Goal: Task Accomplishment & Management: Manage account settings

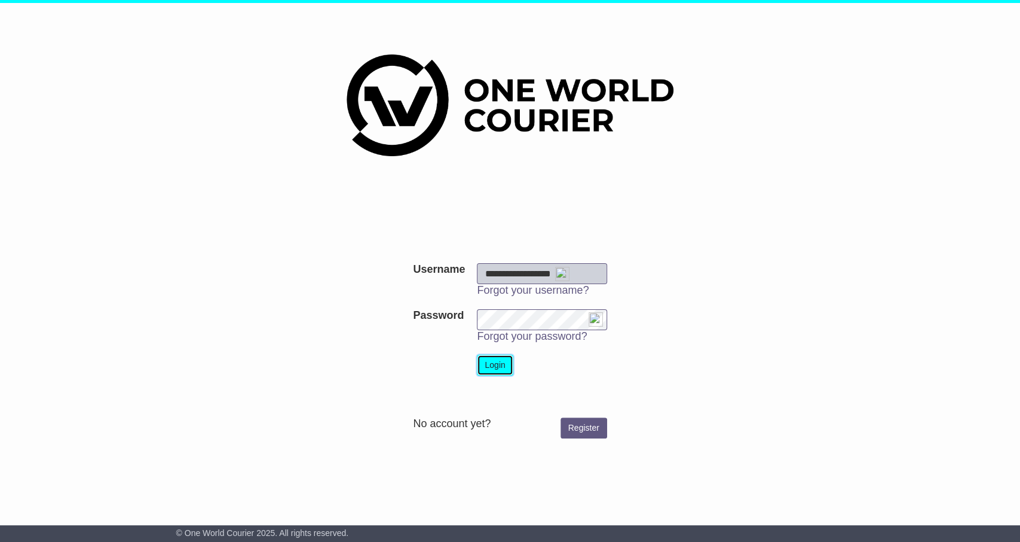
click at [502, 365] on button "Login" at bounding box center [495, 365] width 36 height 21
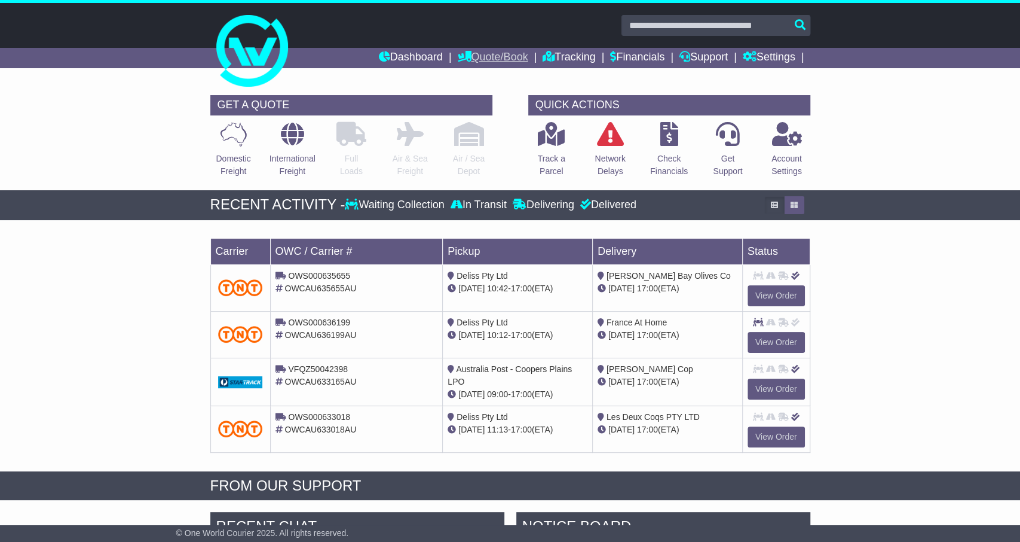
click at [497, 53] on link "Quote/Book" at bounding box center [492, 58] width 71 height 20
click at [566, 60] on link "Tracking" at bounding box center [569, 58] width 53 height 20
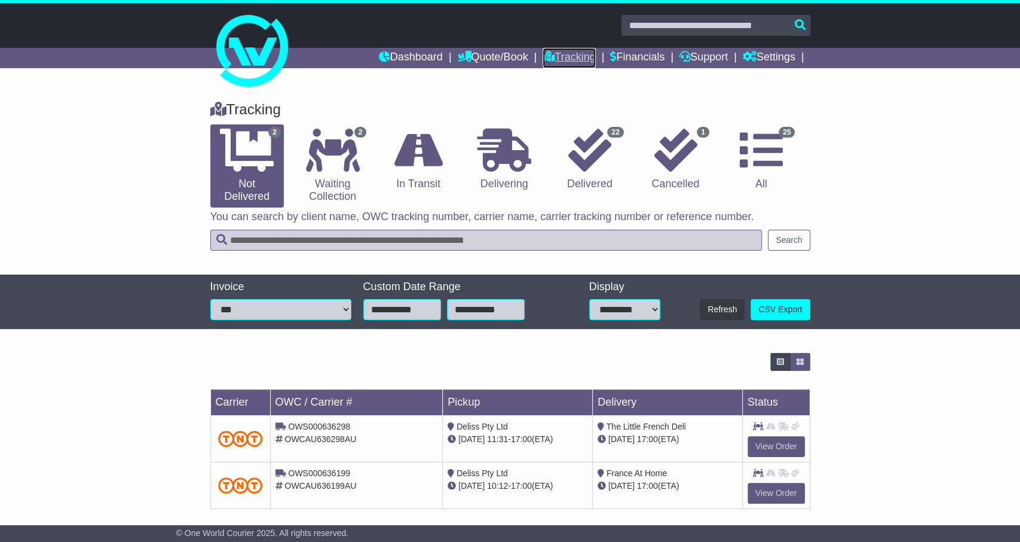
click at [576, 52] on link "Tracking" at bounding box center [569, 58] width 53 height 20
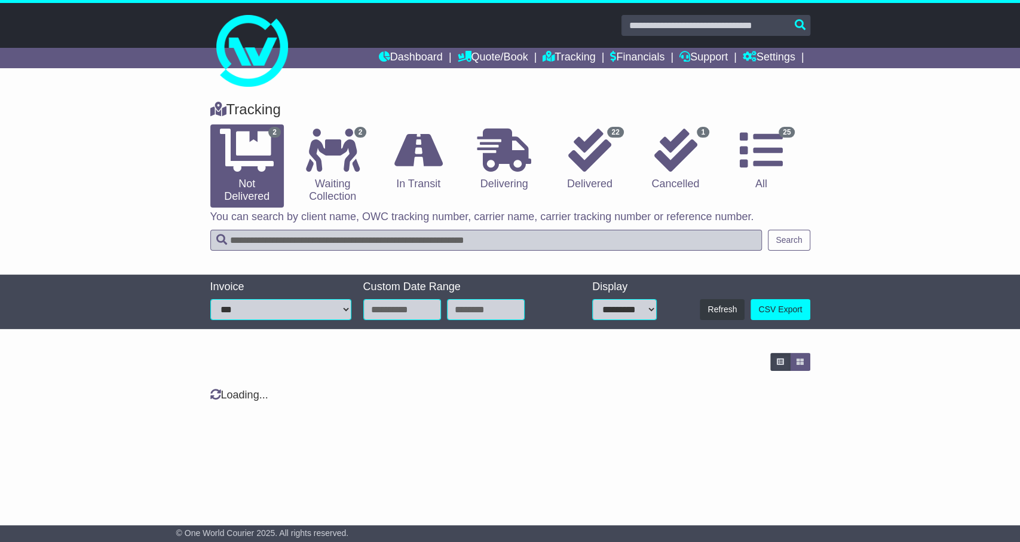
type input "**********"
select select "*"
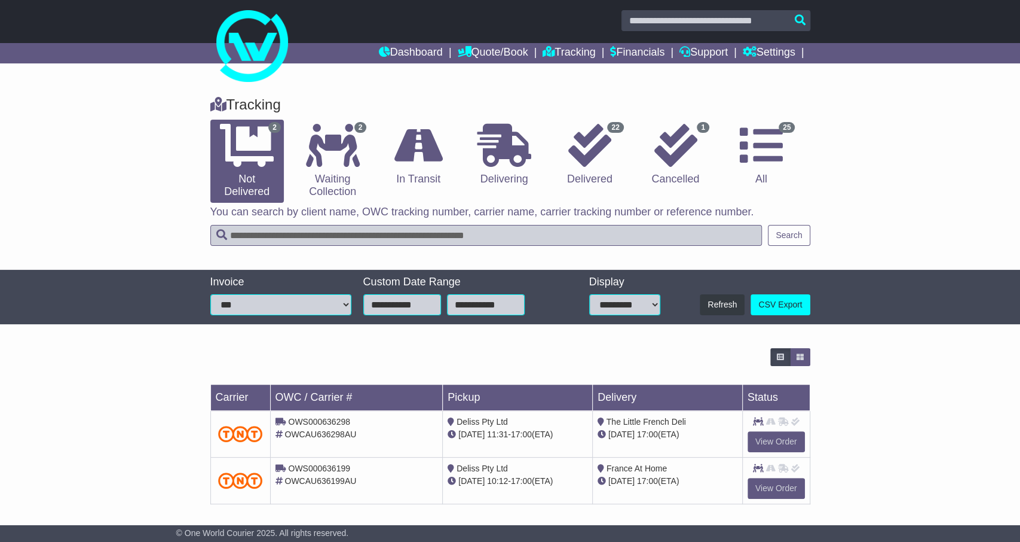
scroll to position [7, 0]
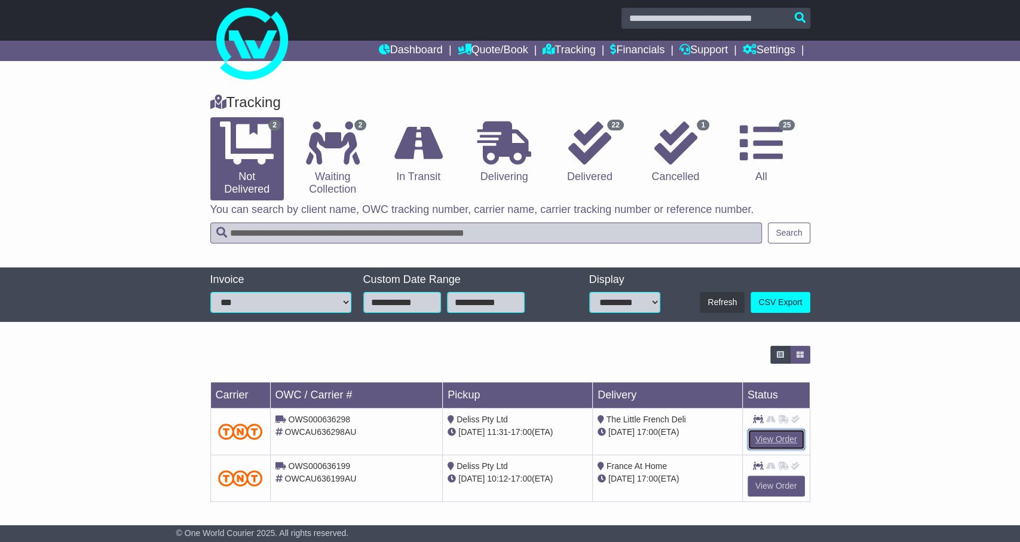
click at [772, 436] on link "View Order" at bounding box center [776, 439] width 57 height 21
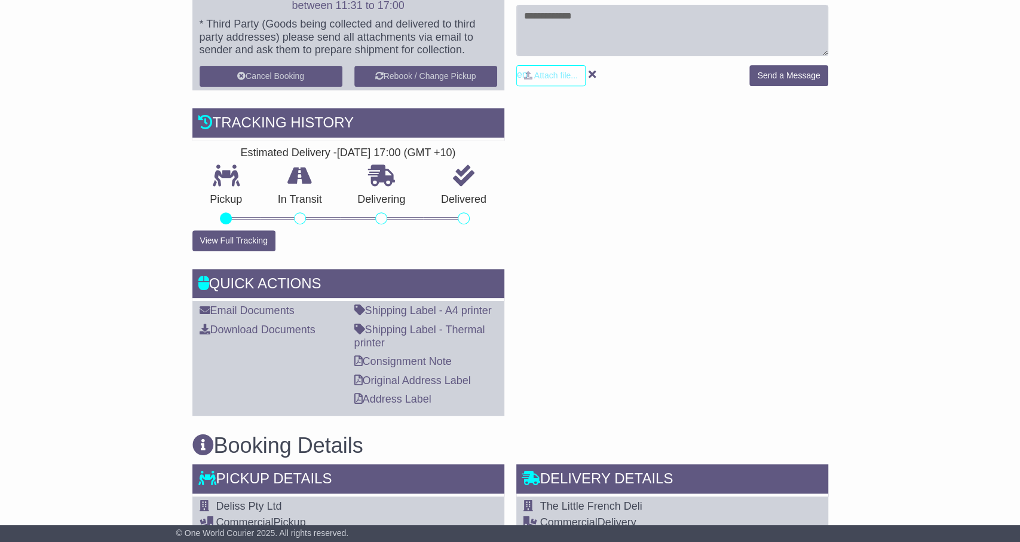
scroll to position [149, 0]
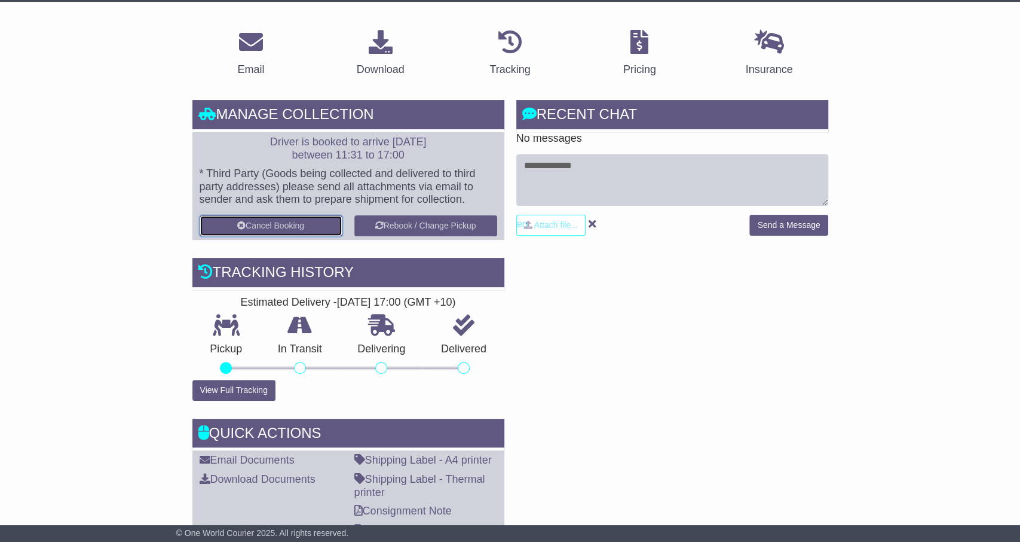
click at [245, 224] on button "Cancel Booking" at bounding box center [271, 225] width 143 height 21
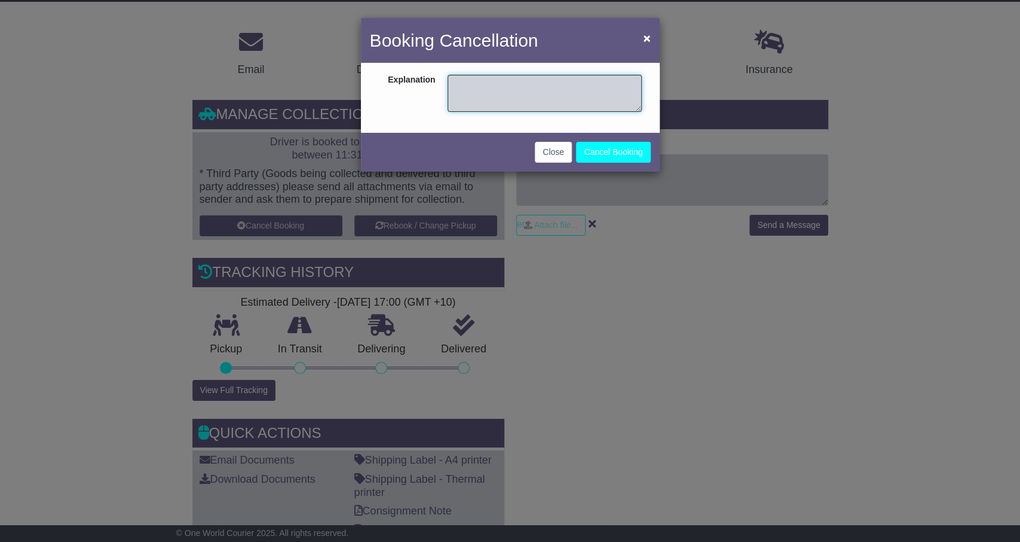
click at [534, 88] on textarea at bounding box center [545, 93] width 194 height 37
type textarea "**********"
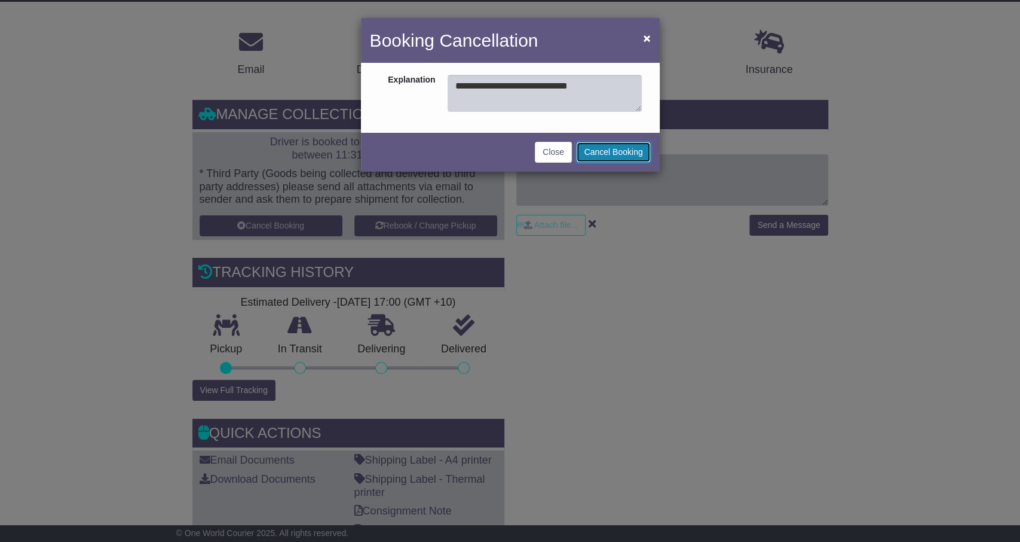
click at [611, 154] on button "Cancel Booking" at bounding box center [613, 152] width 74 height 21
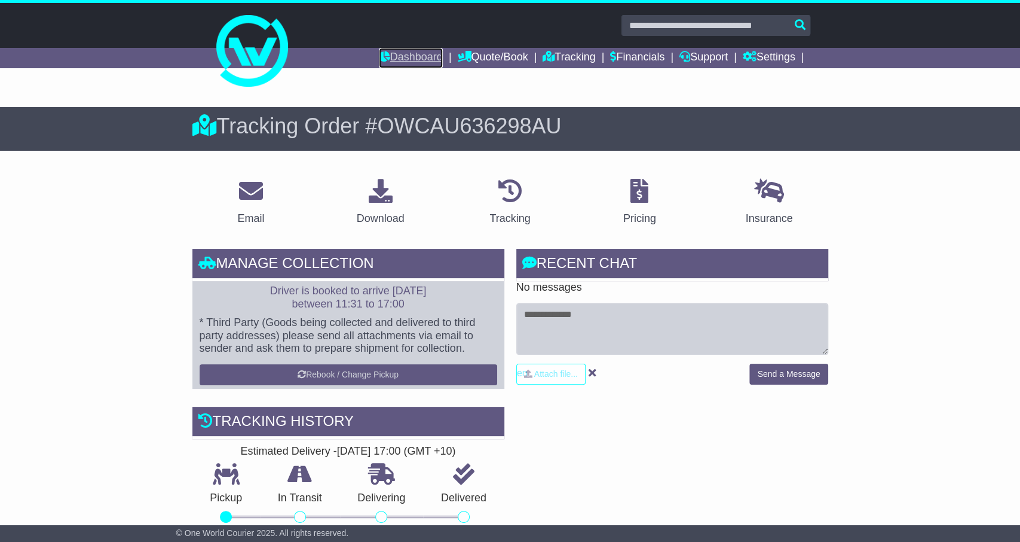
click at [390, 52] on link "Dashboard" at bounding box center [411, 58] width 64 height 20
